Goal: Information Seeking & Learning: Learn about a topic

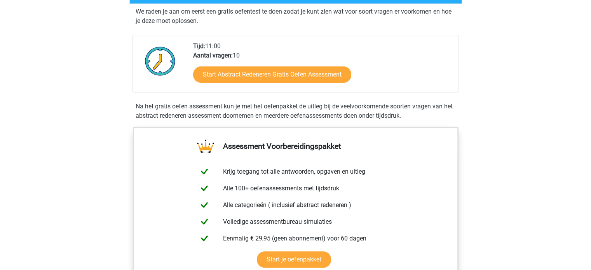
scroll to position [155, 0]
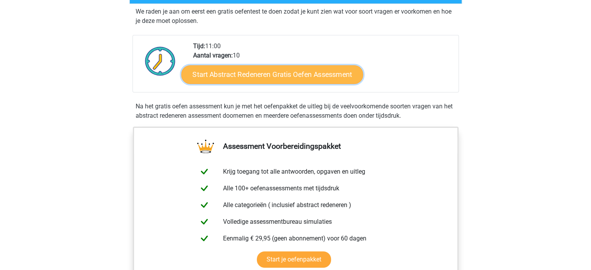
click at [302, 76] on link "Start Abstract Redeneren Gratis Oefen Assessment" at bounding box center [272, 74] width 182 height 19
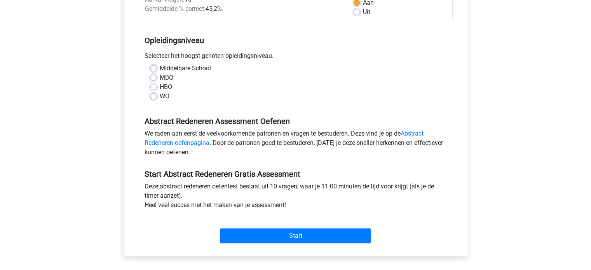
scroll to position [132, 0]
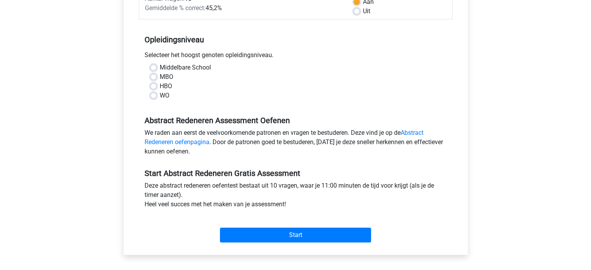
click at [160, 94] on label "WO" at bounding box center [165, 95] width 10 height 9
click at [153, 94] on input "WO" at bounding box center [153, 95] width 6 height 8
radio input "true"
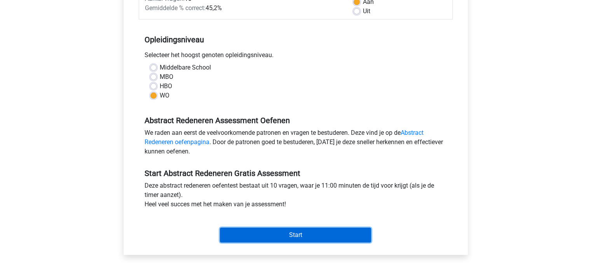
click at [255, 230] on input "Start" at bounding box center [295, 235] width 151 height 15
